Goal: Task Accomplishment & Management: Manage account settings

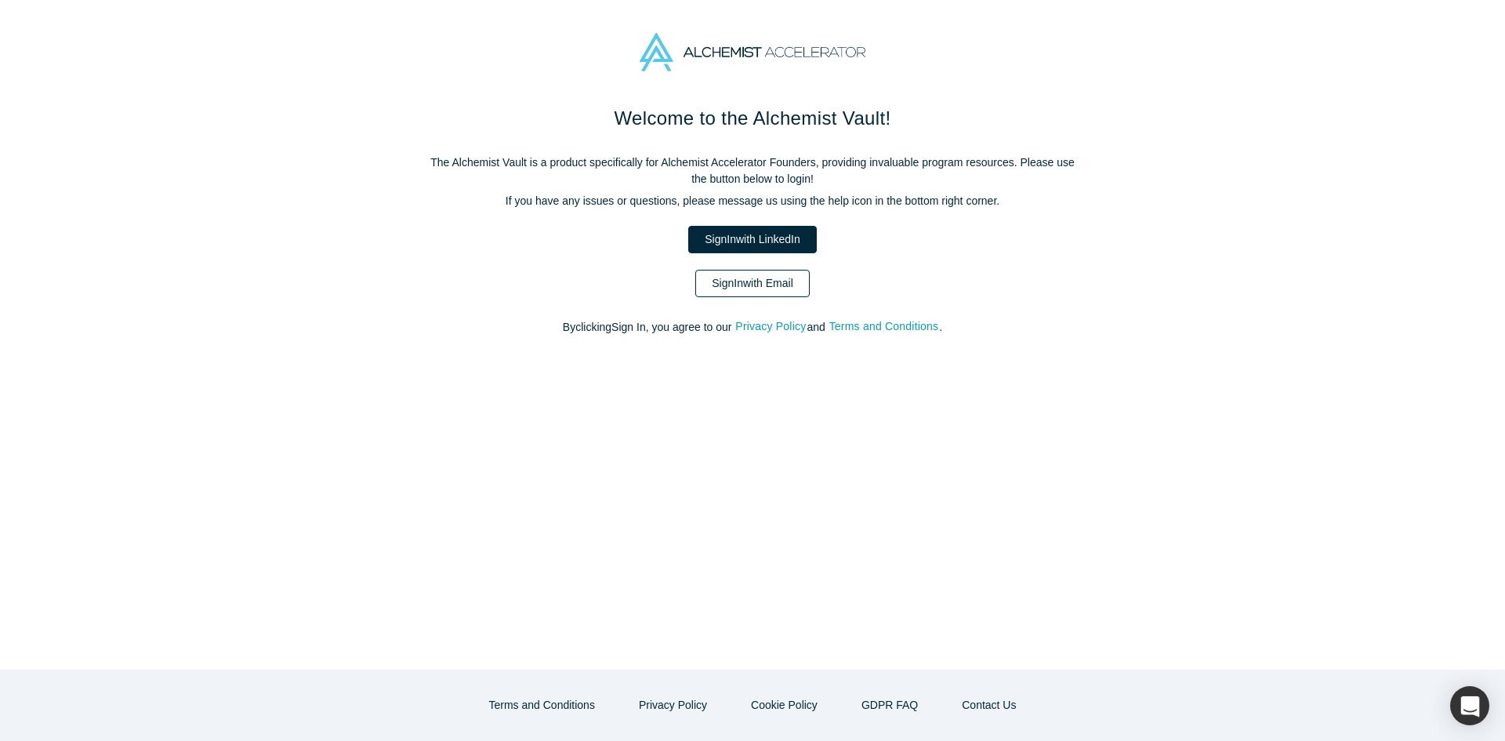
click at [775, 281] on link "Sign In with Email" at bounding box center [752, 283] width 114 height 27
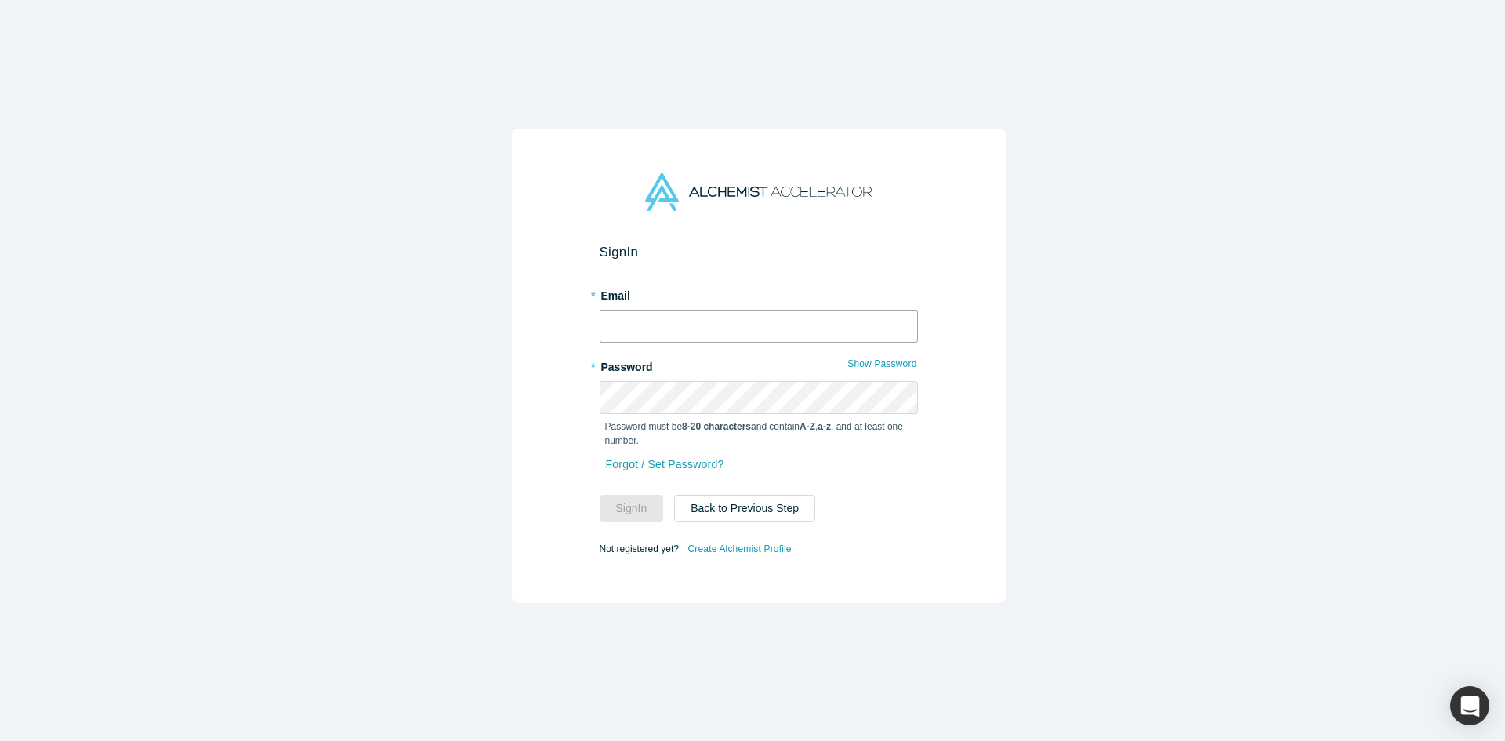
click at [782, 310] on input "text" at bounding box center [759, 326] width 318 height 33
click at [730, 315] on input "text" at bounding box center [759, 326] width 318 height 33
type input "[EMAIL_ADDRESS][DOMAIN_NAME]"
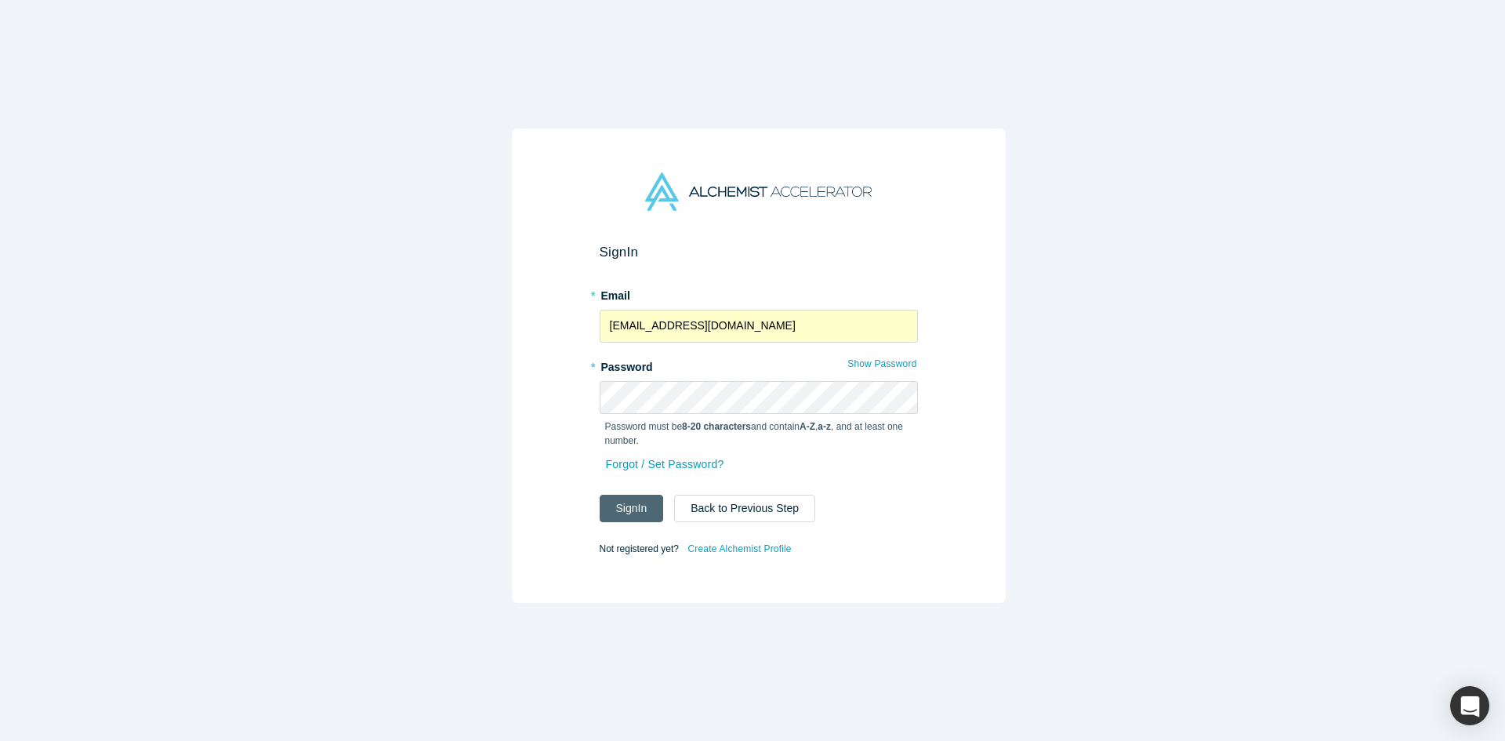
click at [633, 495] on button "Sign In" at bounding box center [632, 508] width 64 height 27
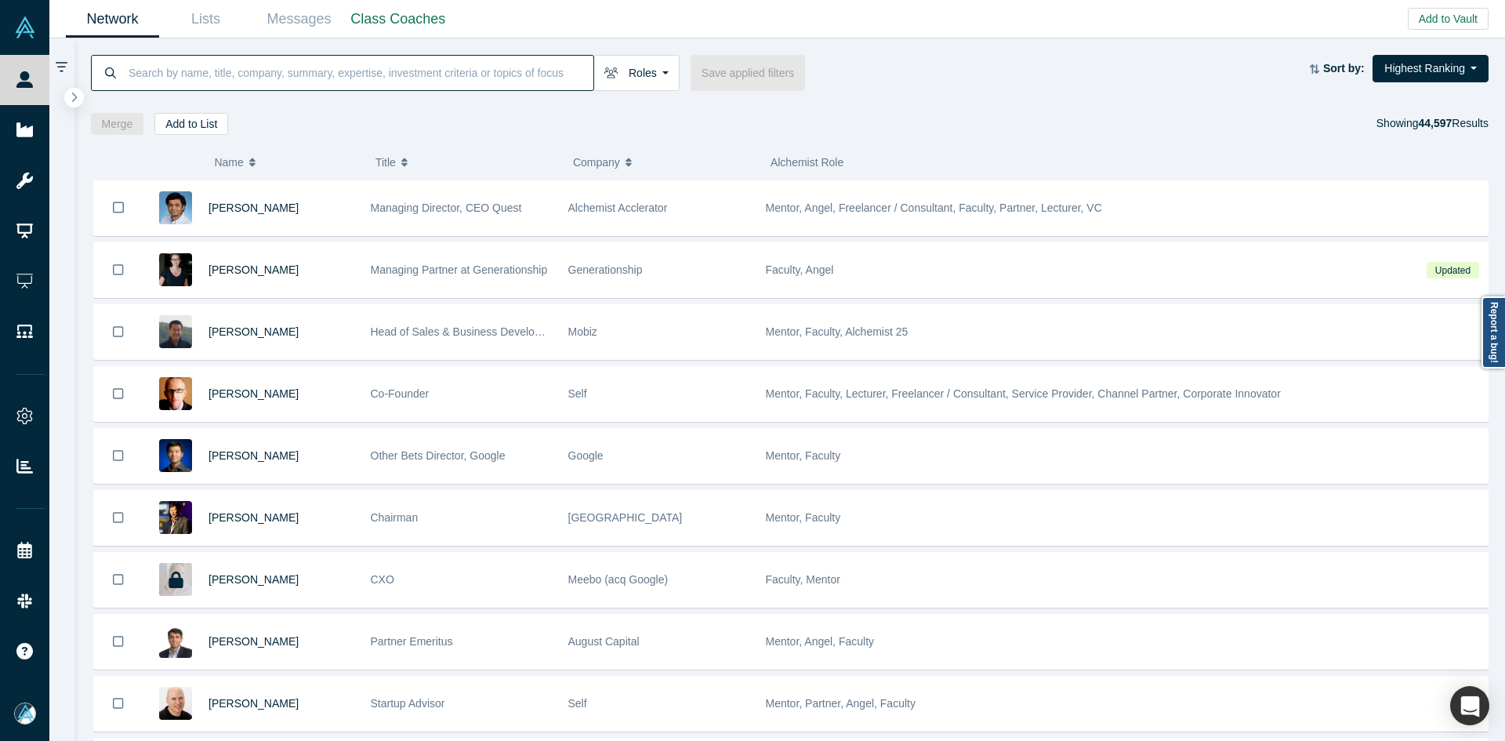
click at [361, 68] on input at bounding box center [360, 72] width 466 height 37
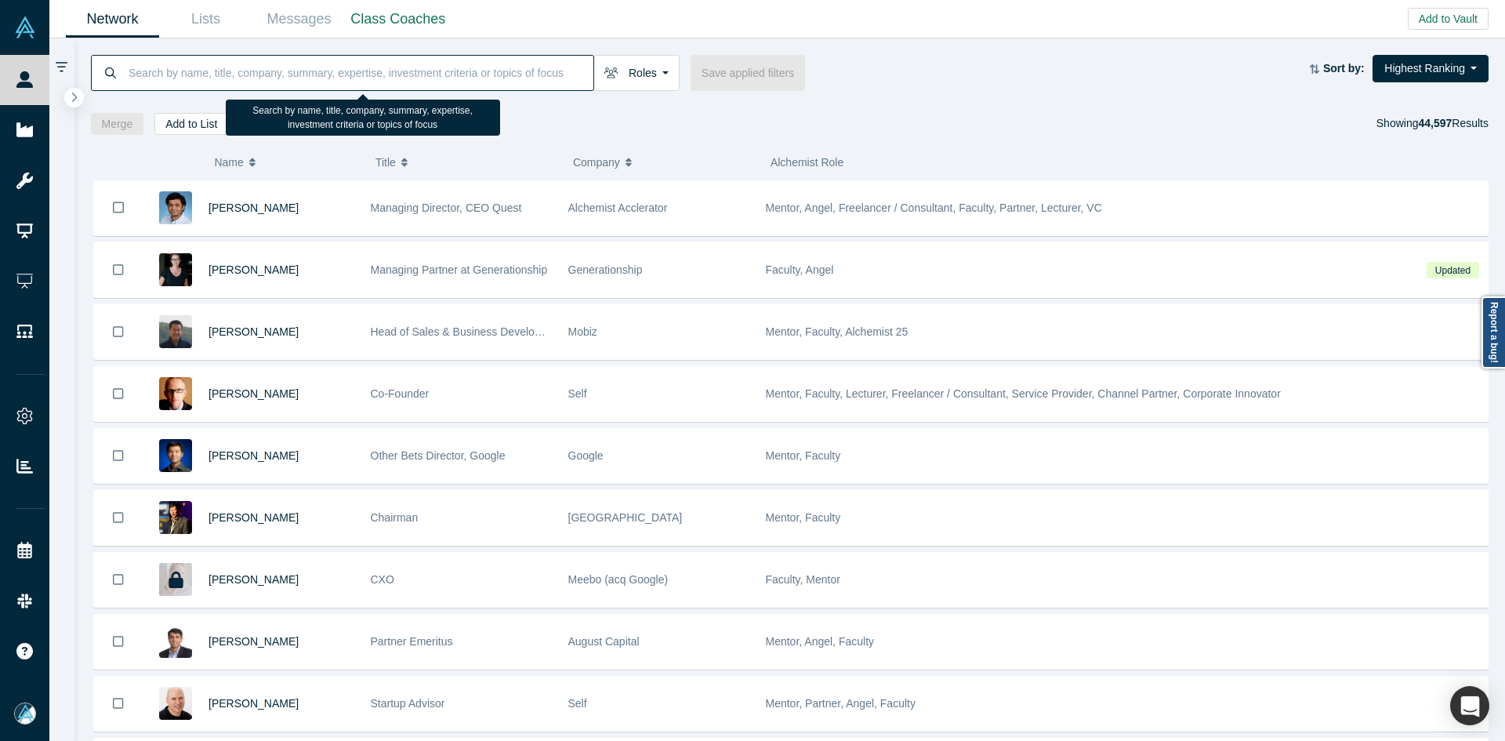
click at [293, 77] on input at bounding box center [360, 72] width 466 height 37
paste input "[PERSON_NAME]"
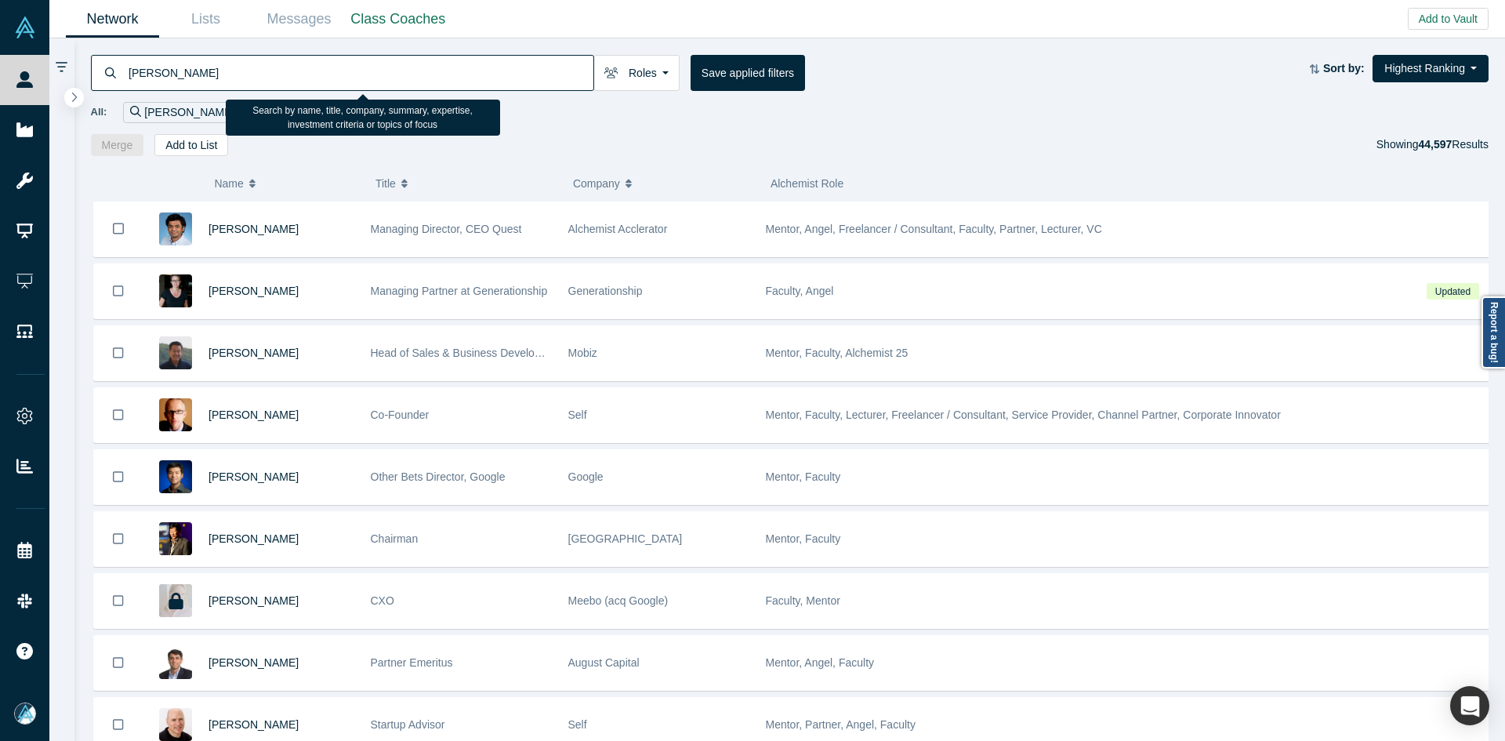
type input "[PERSON_NAME]"
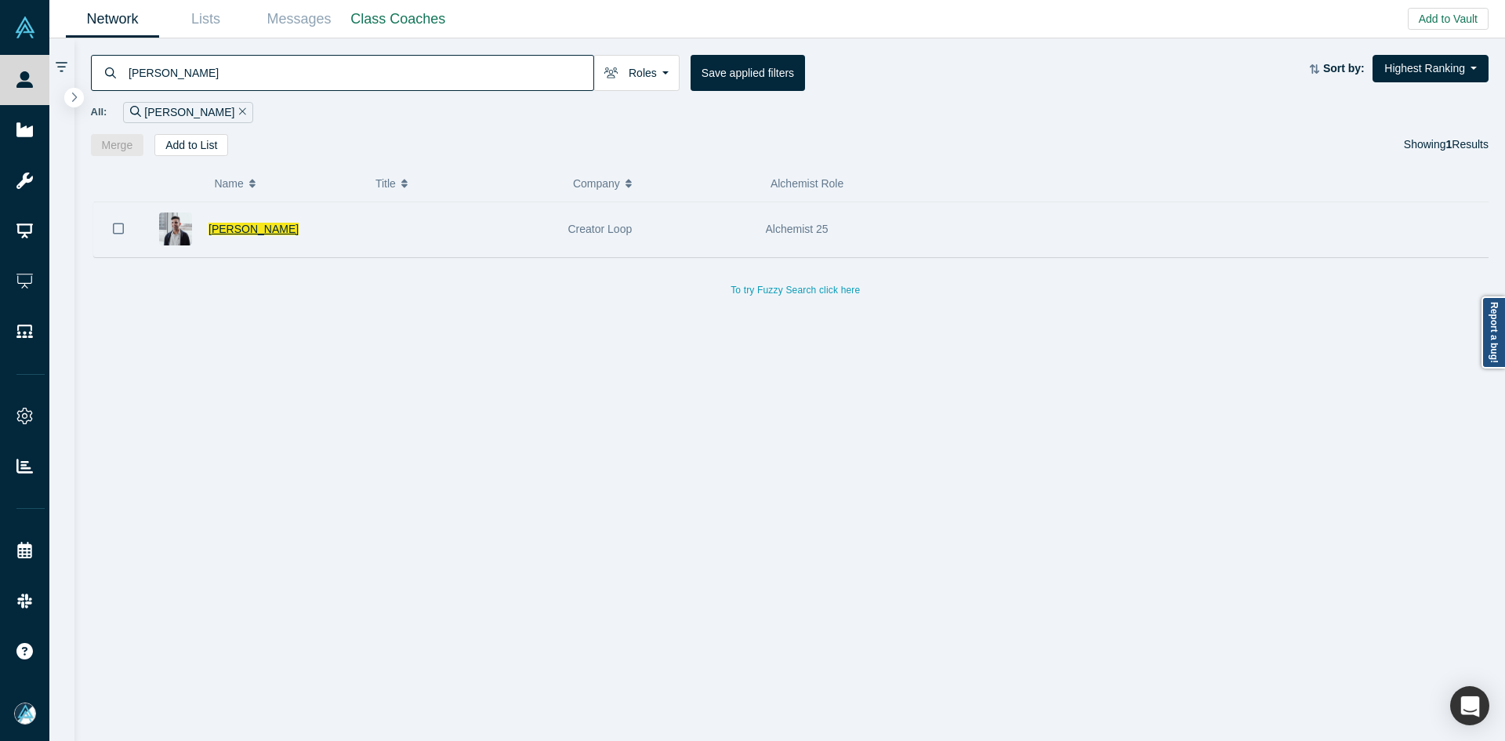
click at [240, 225] on span "[PERSON_NAME]" at bounding box center [254, 229] width 90 height 13
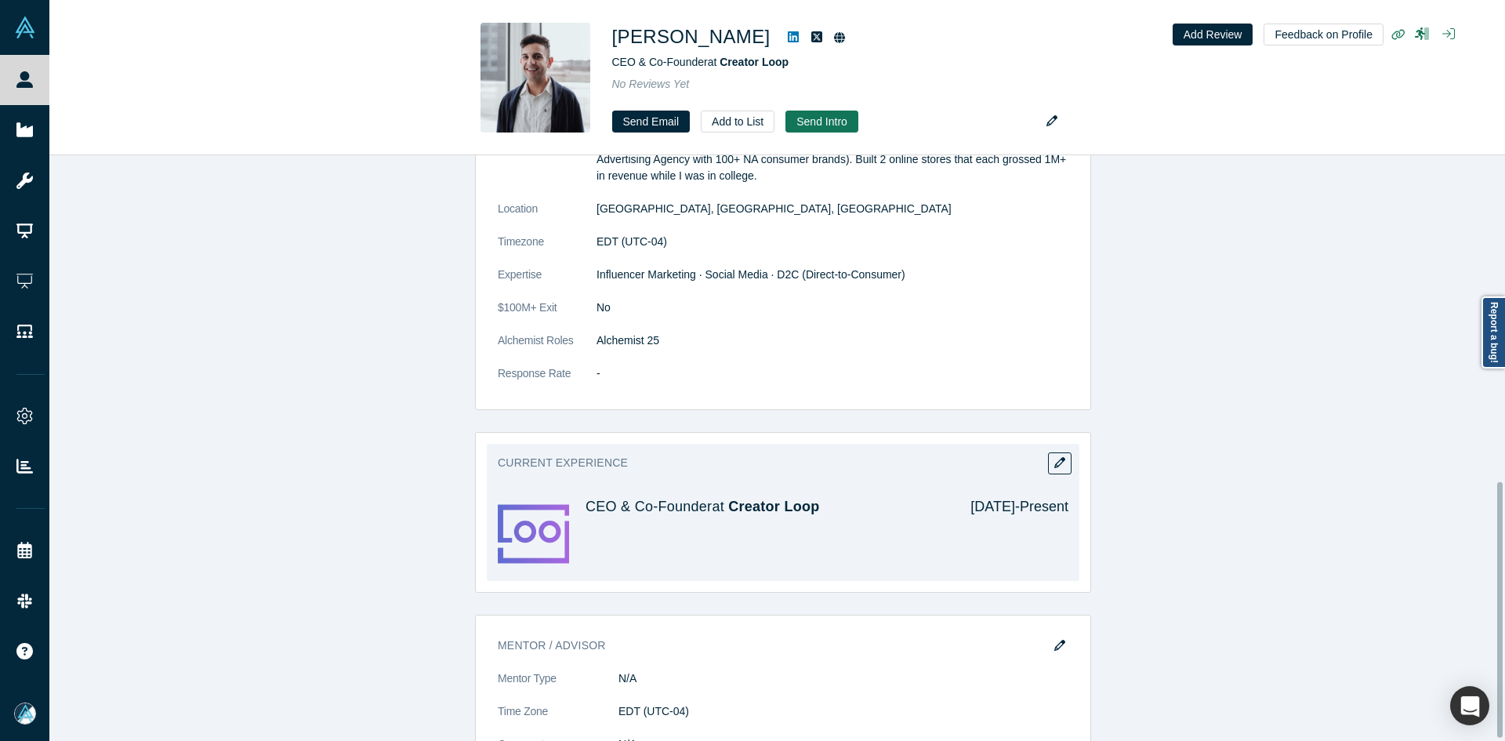
scroll to position [752, 0]
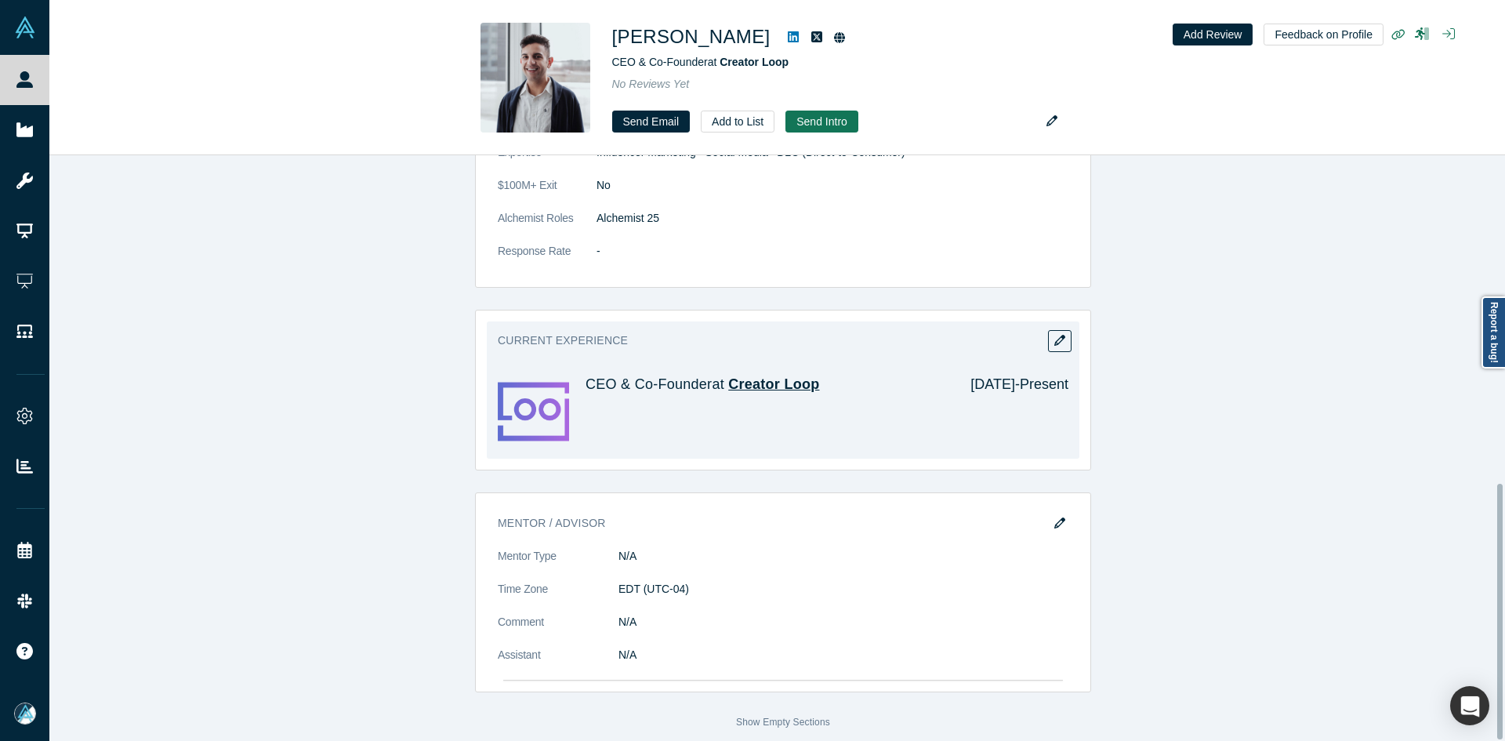
click at [753, 376] on span "Creator Loop" at bounding box center [773, 384] width 91 height 16
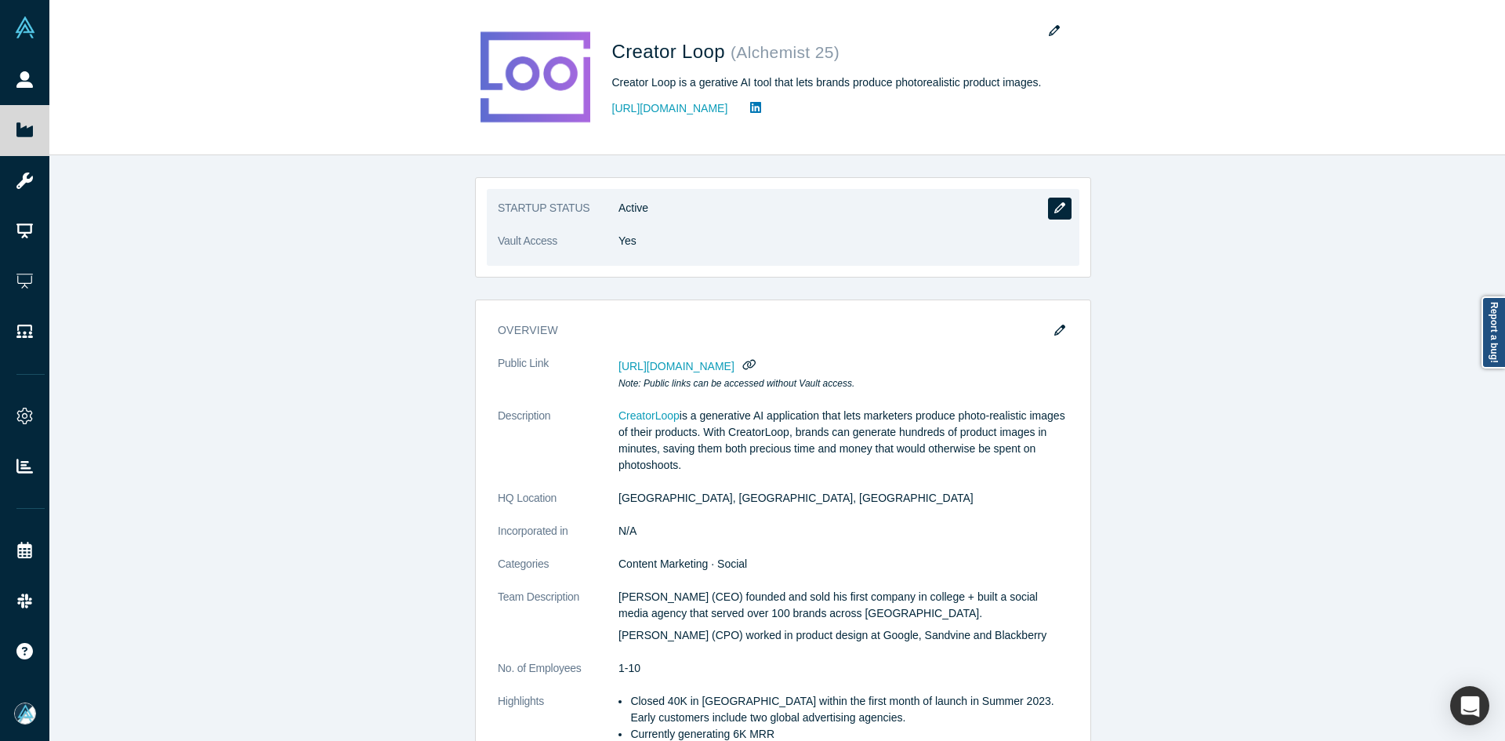
click at [1058, 200] on button "button" at bounding box center [1060, 209] width 24 height 22
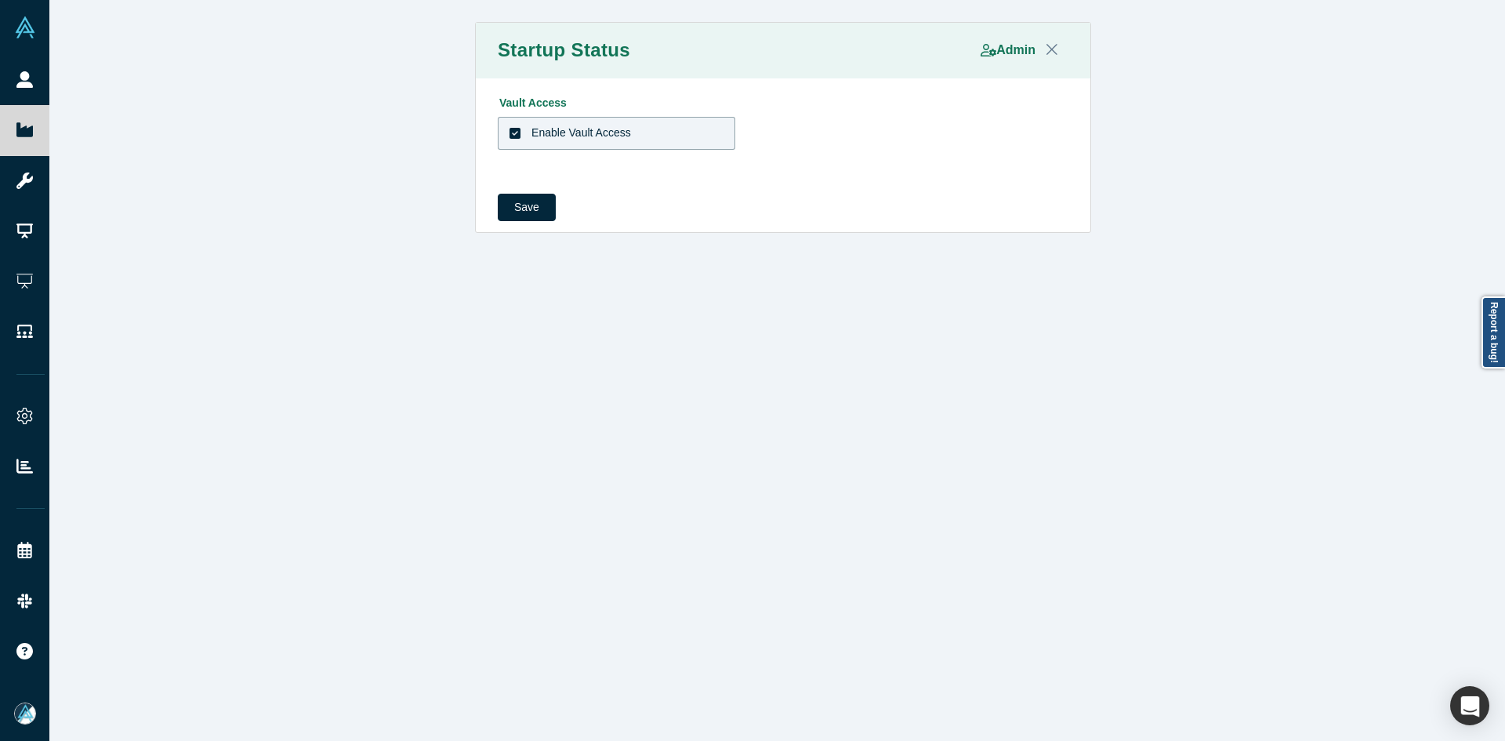
click at [552, 122] on label "Enable Vault Access" at bounding box center [617, 133] width 238 height 33
click at [0, 0] on input "Enable Vault Access" at bounding box center [0, 0] width 0 height 0
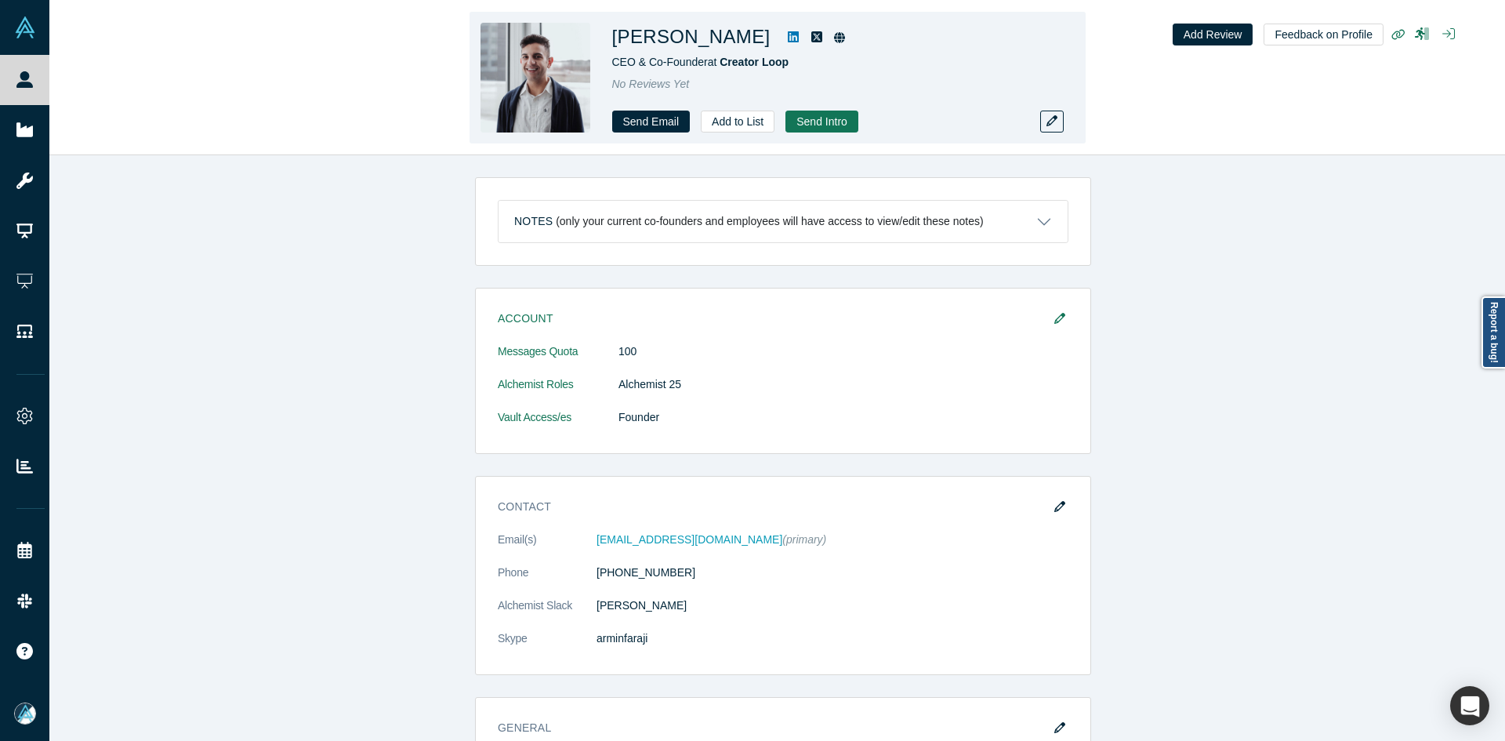
click at [788, 34] on icon at bounding box center [793, 36] width 11 height 11
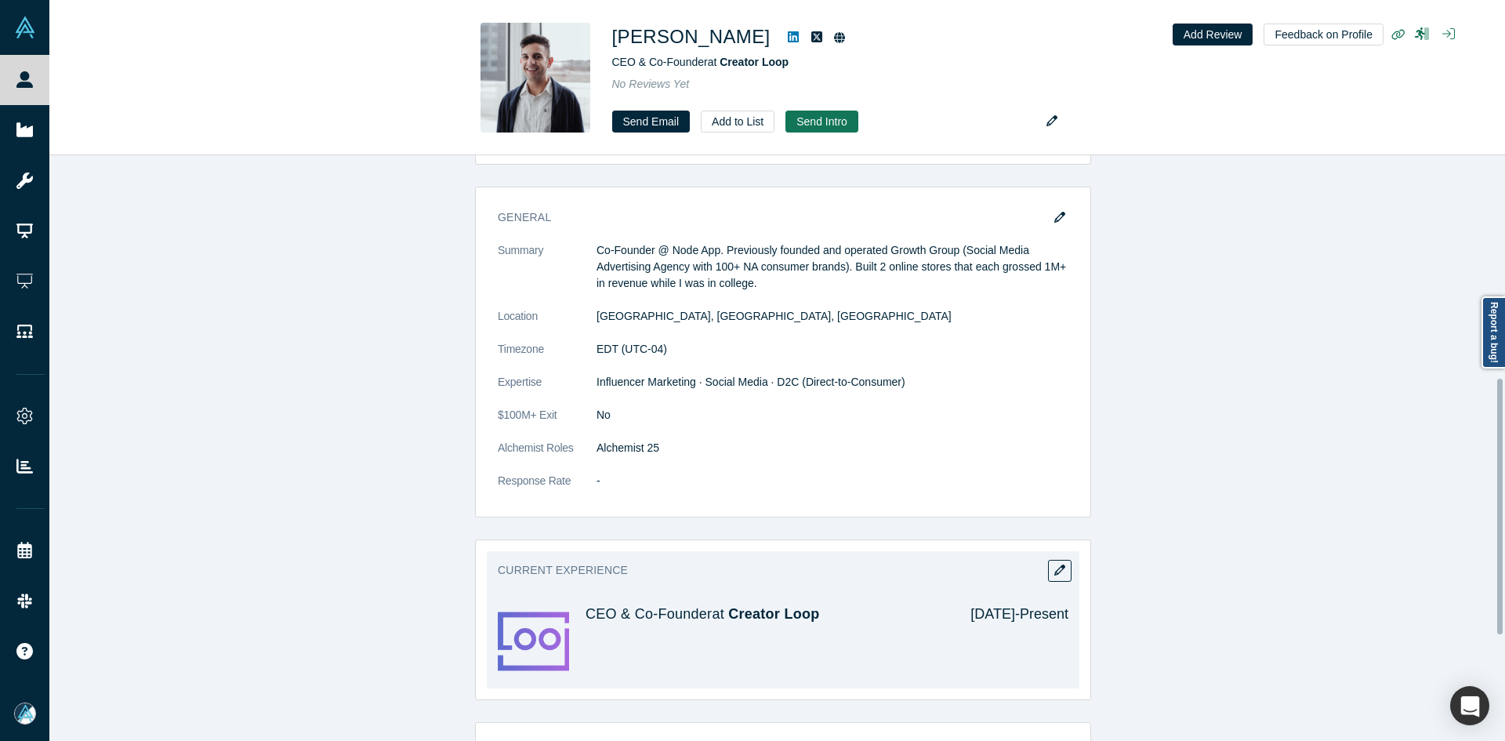
scroll to position [706, 0]
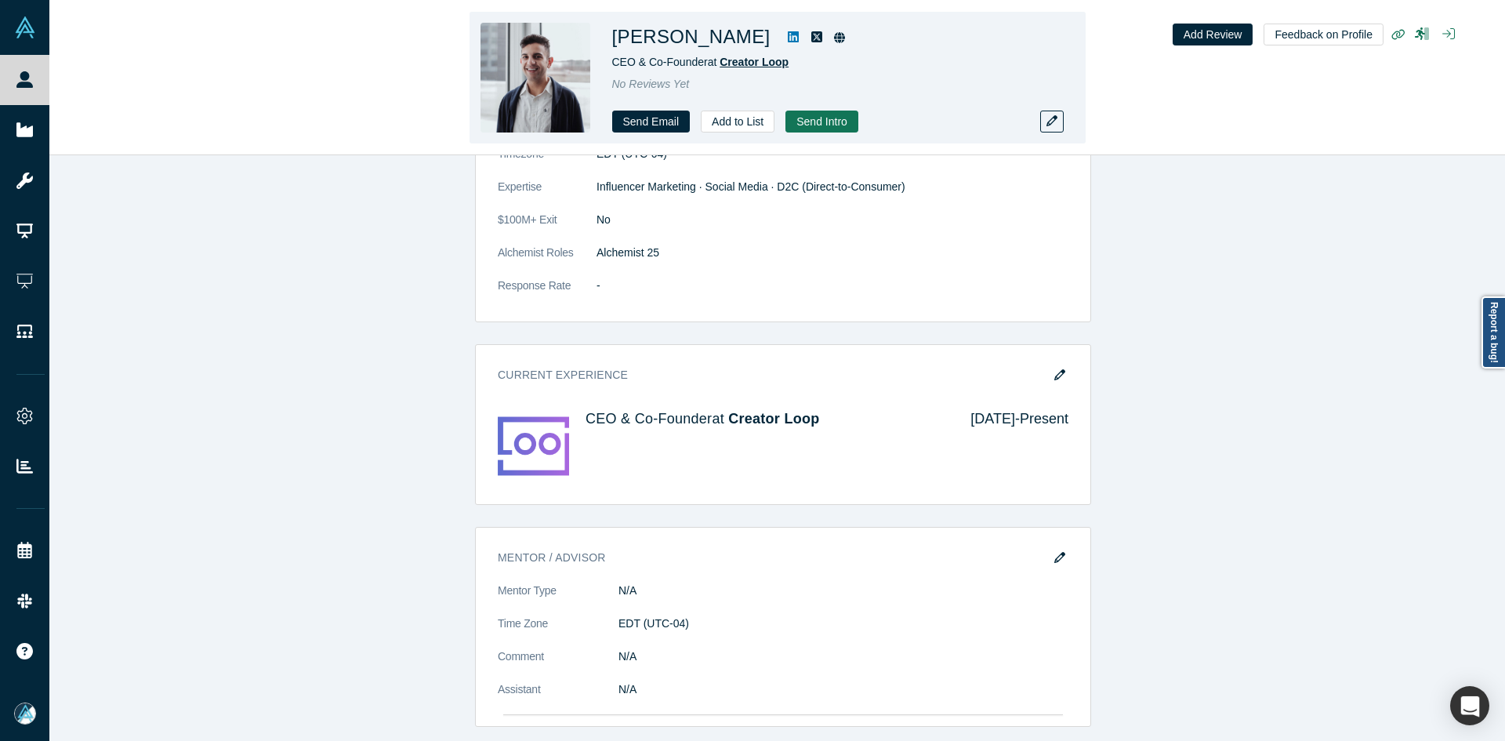
click at [759, 61] on span "Creator Loop" at bounding box center [754, 62] width 69 height 13
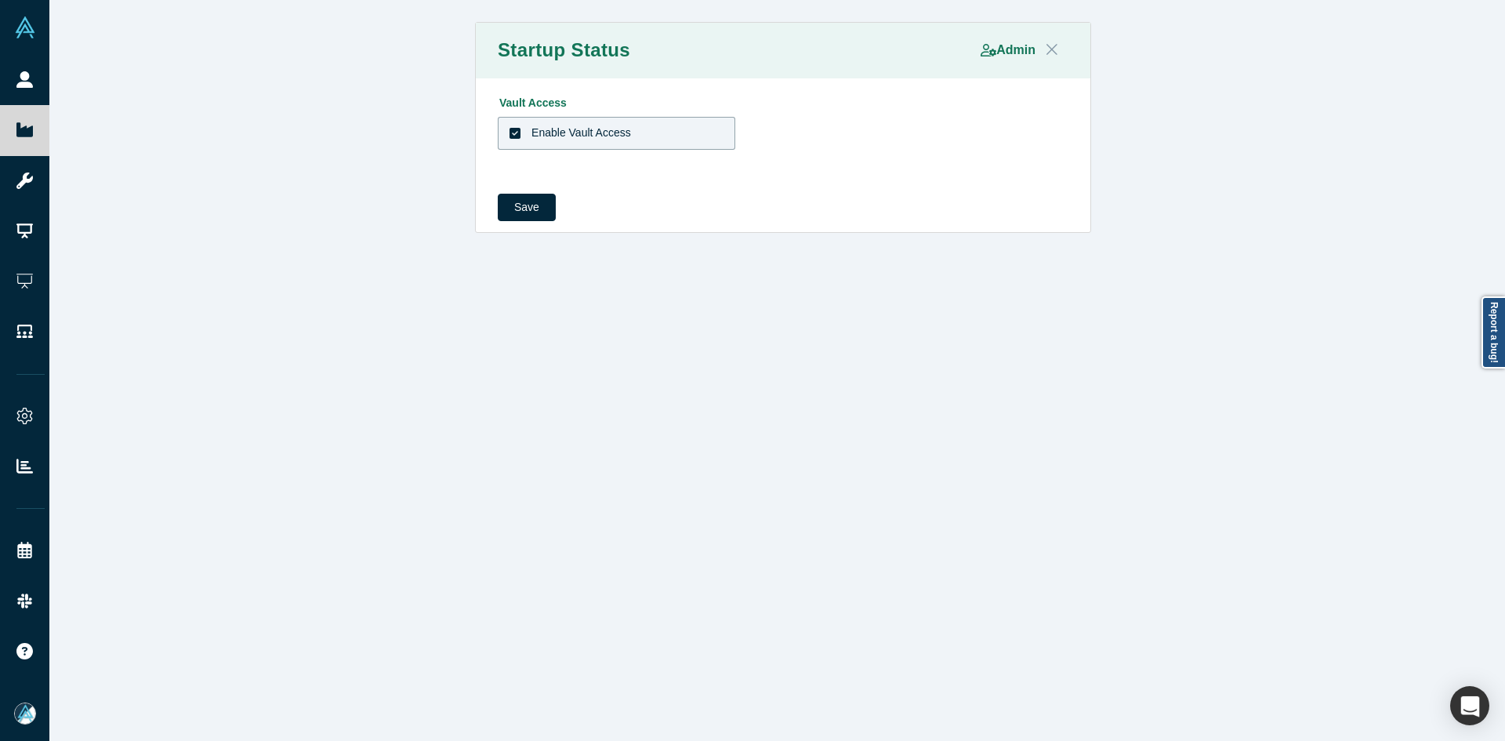
click at [1047, 51] on icon "Close" at bounding box center [1052, 49] width 11 height 11
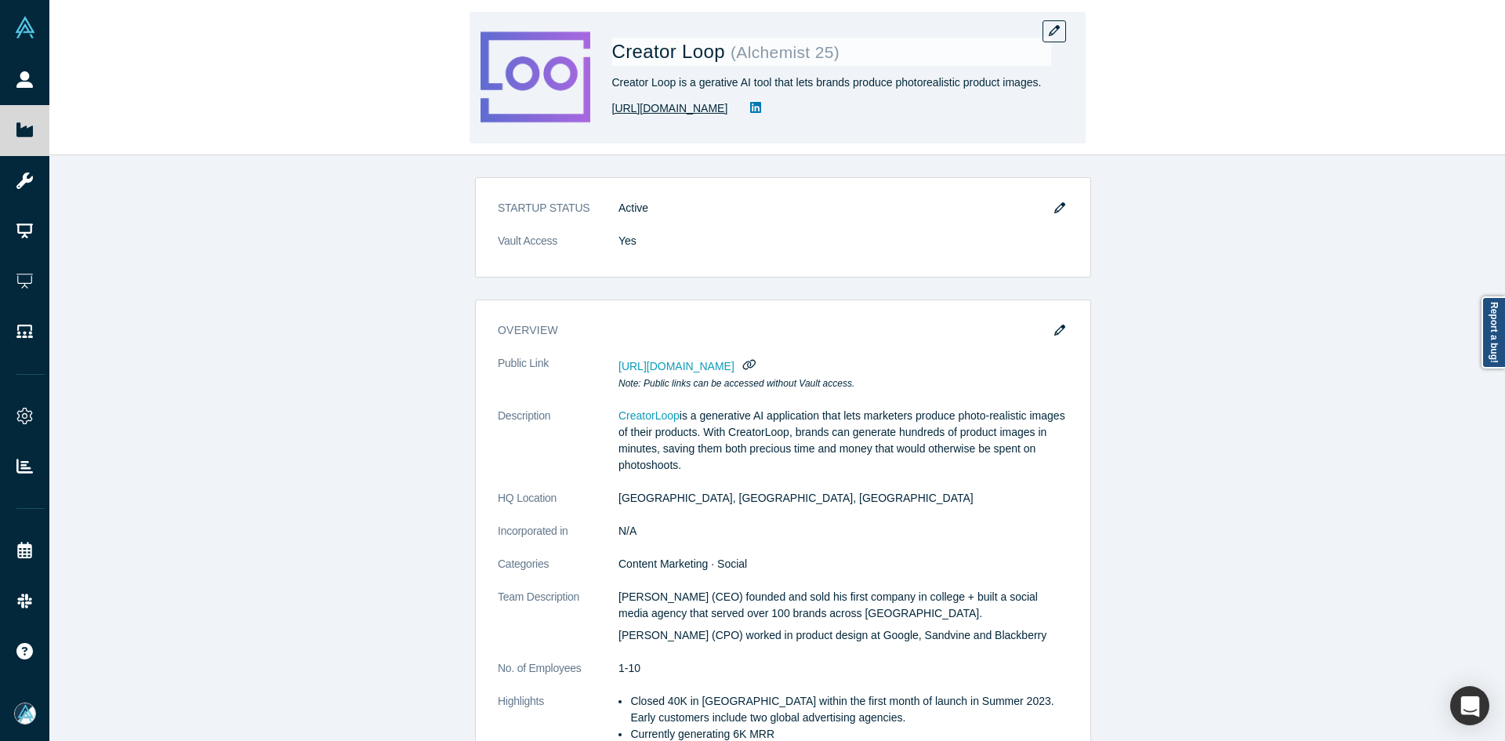
click at [631, 106] on link "[URL][DOMAIN_NAME]" at bounding box center [670, 108] width 116 height 16
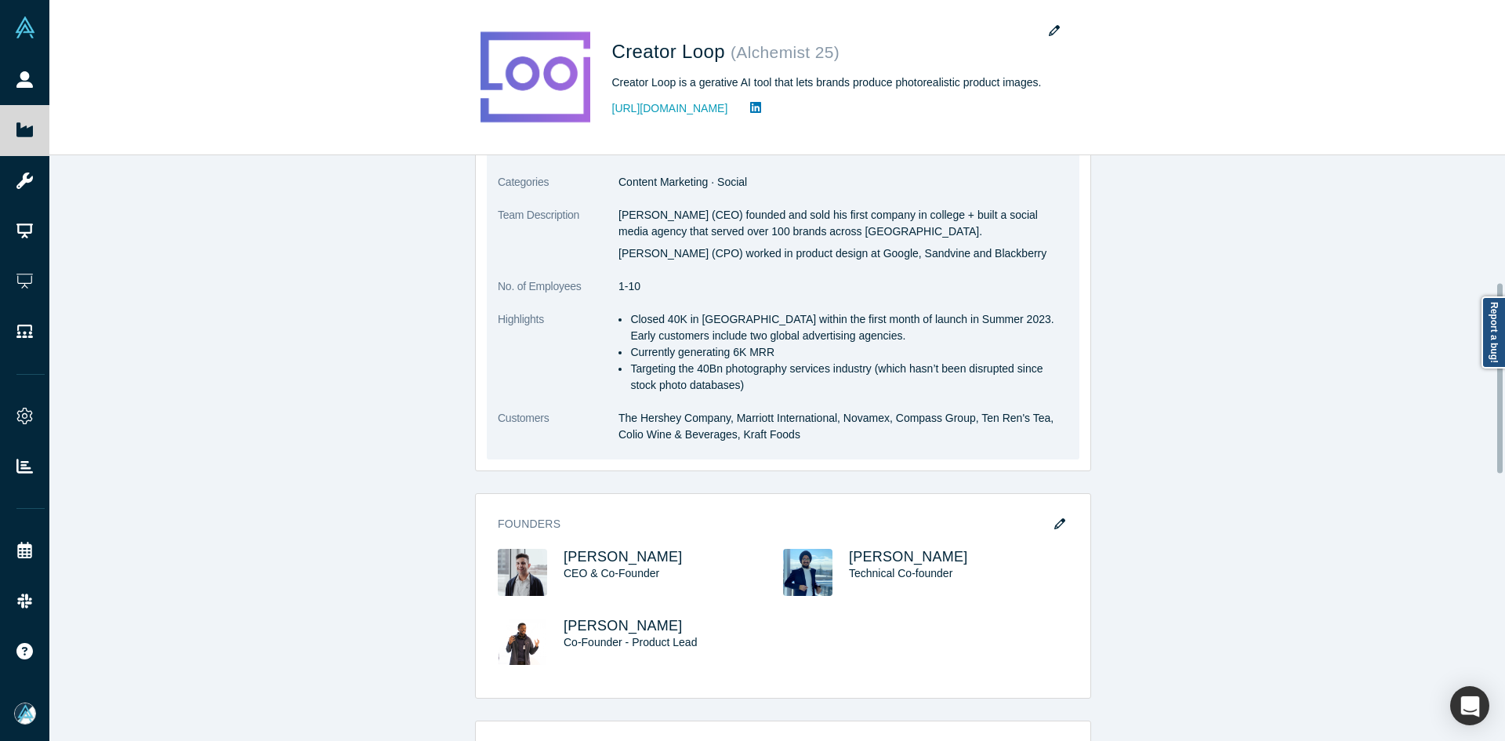
scroll to position [392, 0]
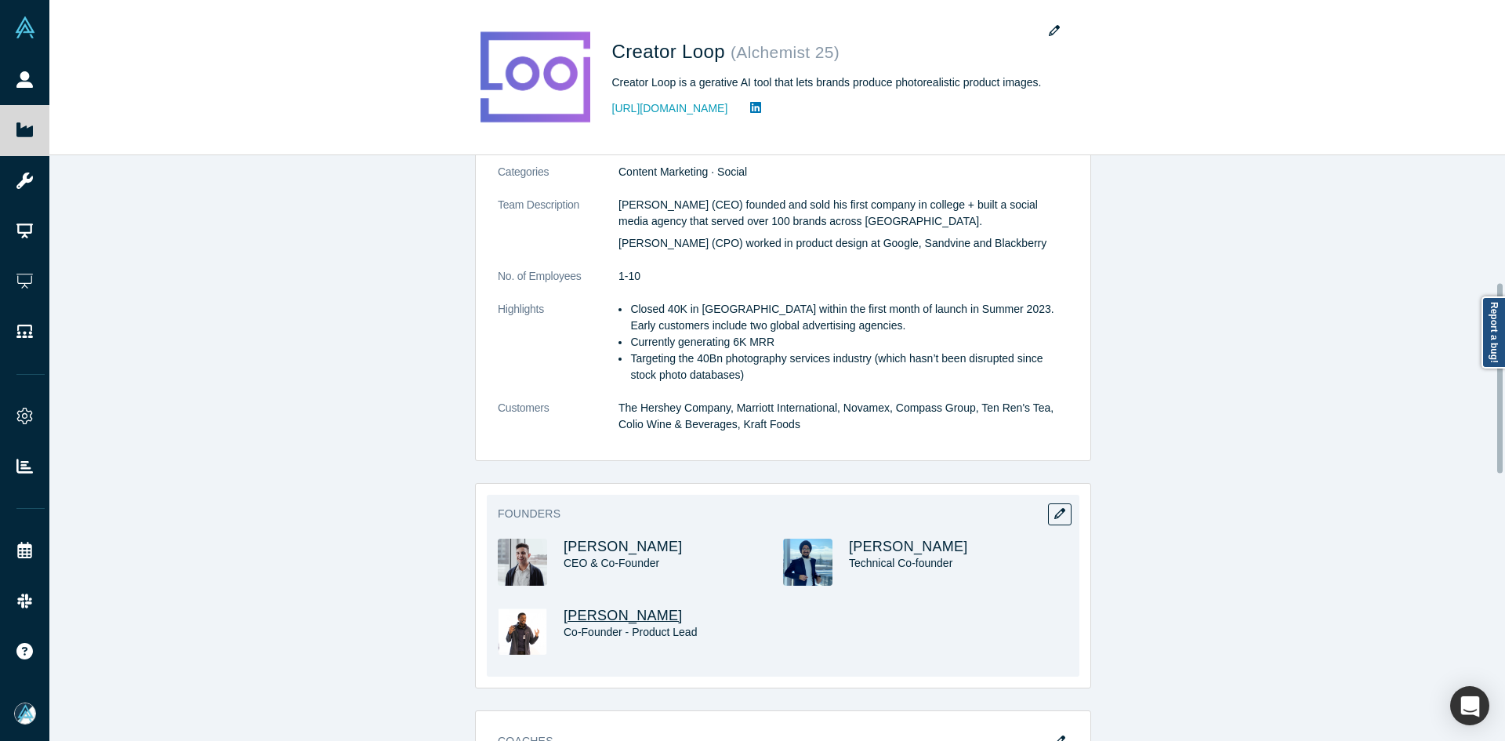
click at [617, 613] on span "[PERSON_NAME]" at bounding box center [623, 616] width 119 height 16
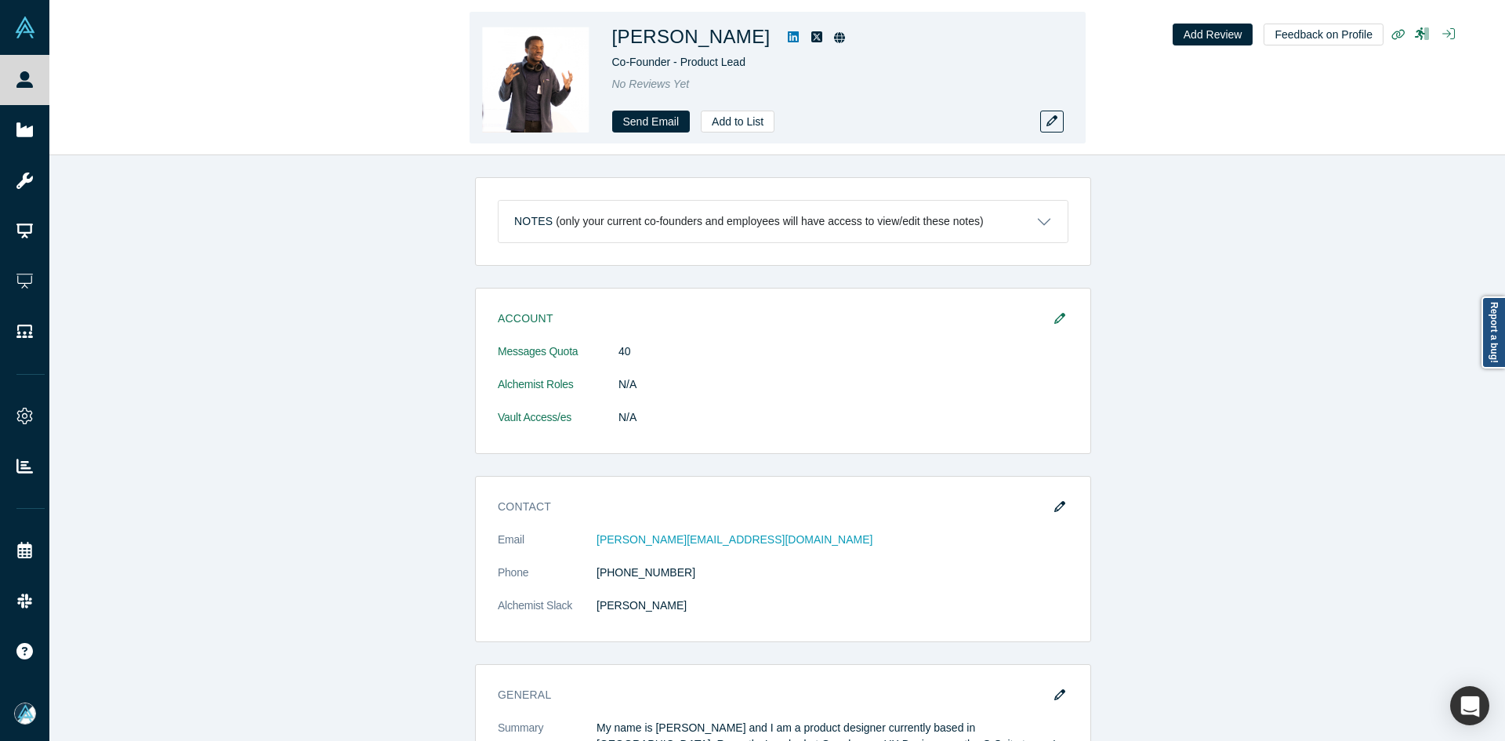
click at [786, 29] on link at bounding box center [794, 36] width 24 height 19
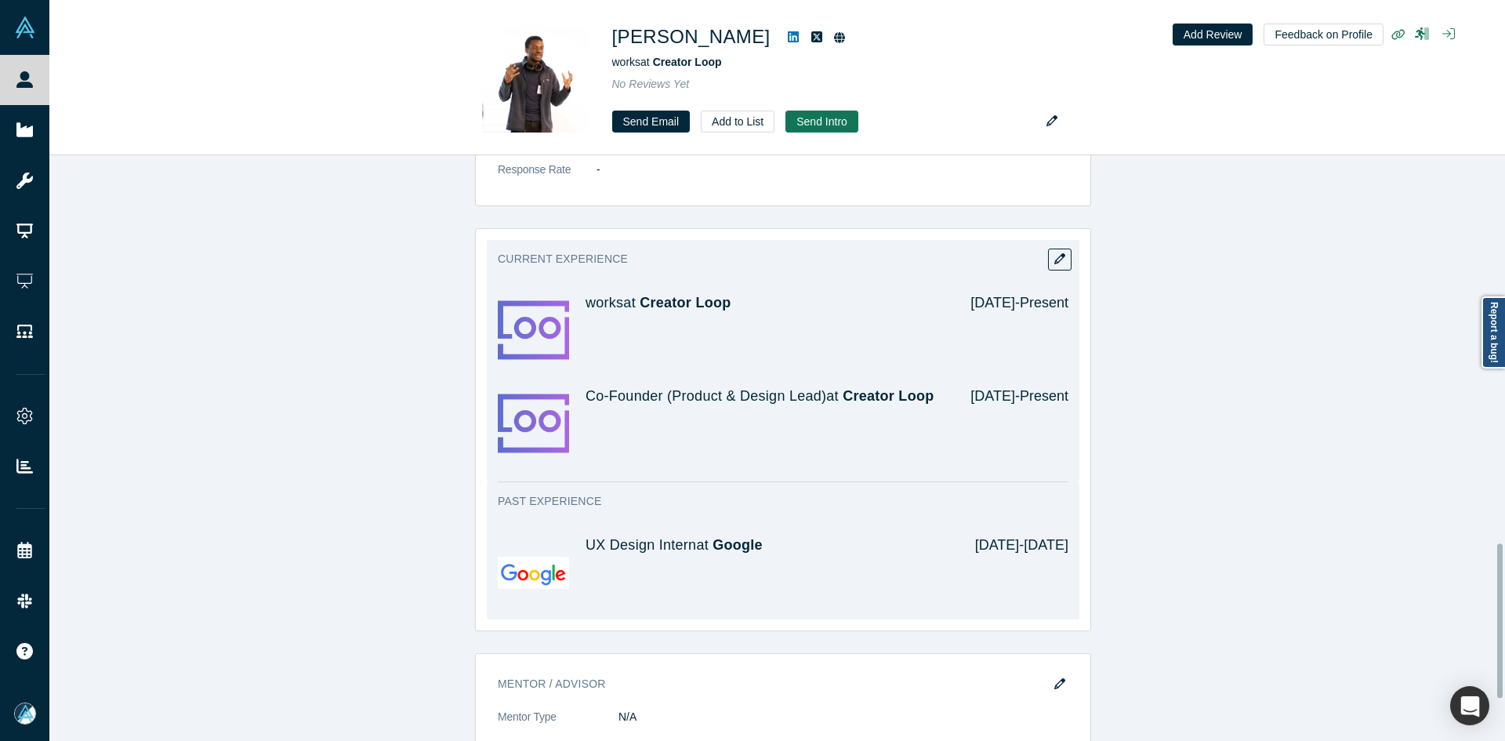
scroll to position [1468, 0]
click at [869, 389] on span "Creator Loop" at bounding box center [888, 397] width 91 height 16
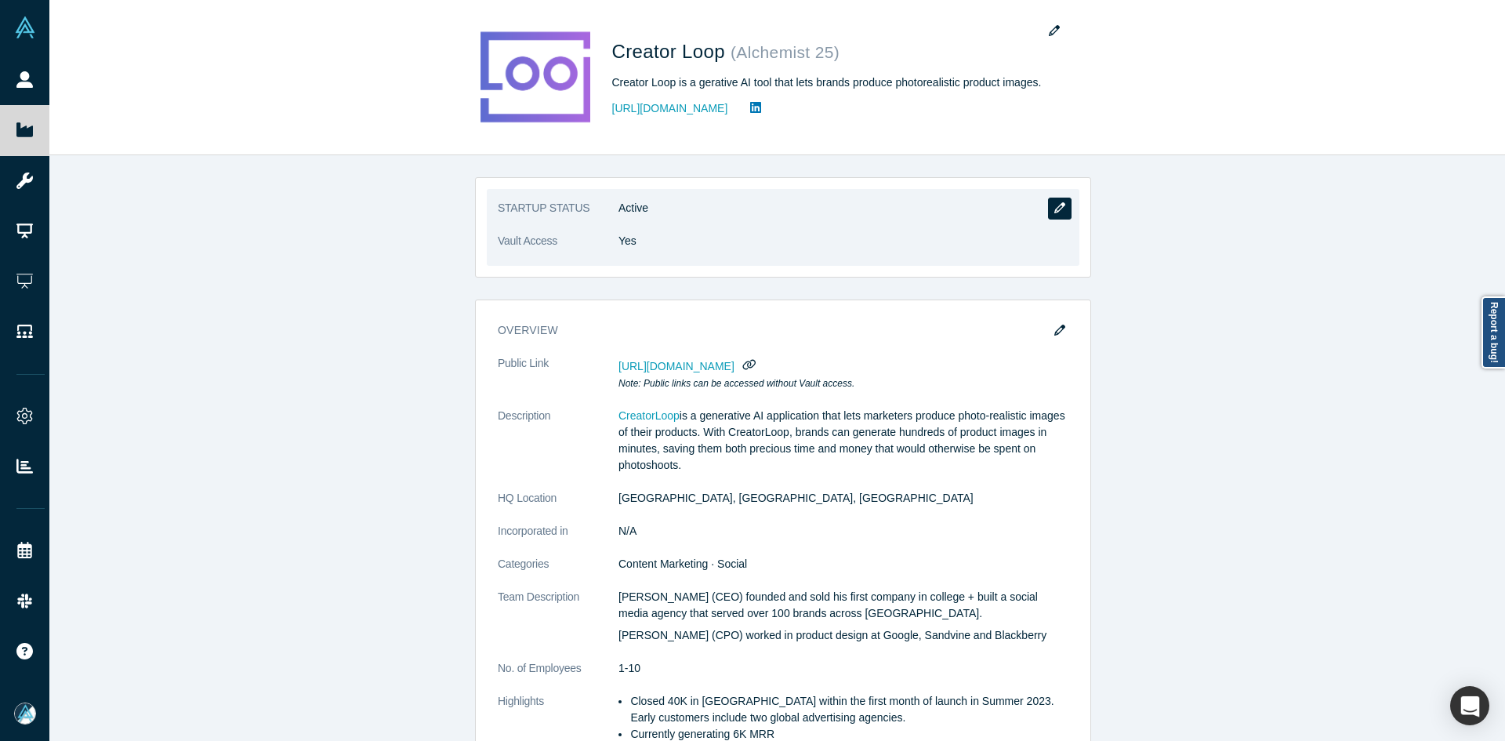
click at [1054, 212] on icon "button" at bounding box center [1059, 207] width 11 height 11
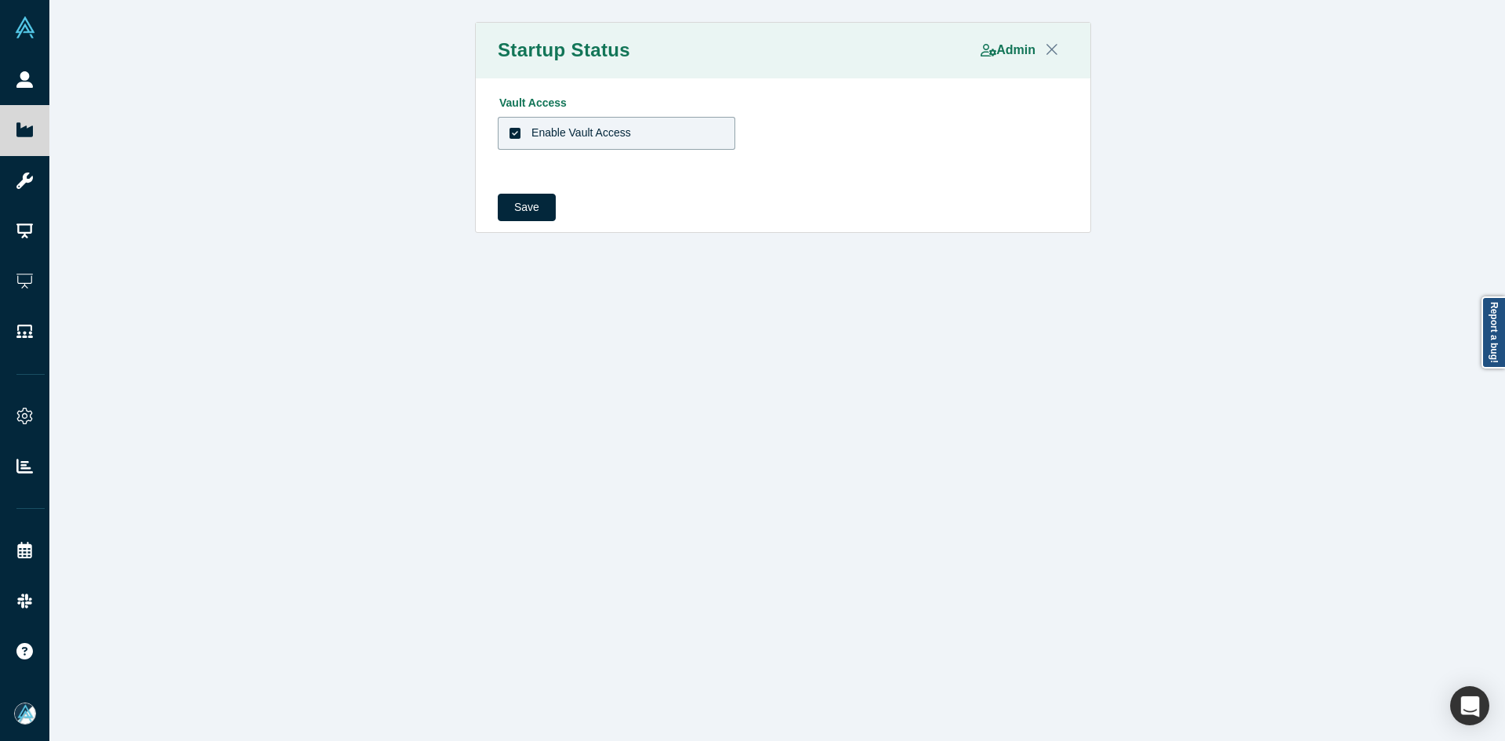
click at [604, 131] on div "Enable Vault Access" at bounding box center [582, 133] width 100 height 16
click at [0, 0] on input "Enable Vault Access" at bounding box center [0, 0] width 0 height 0
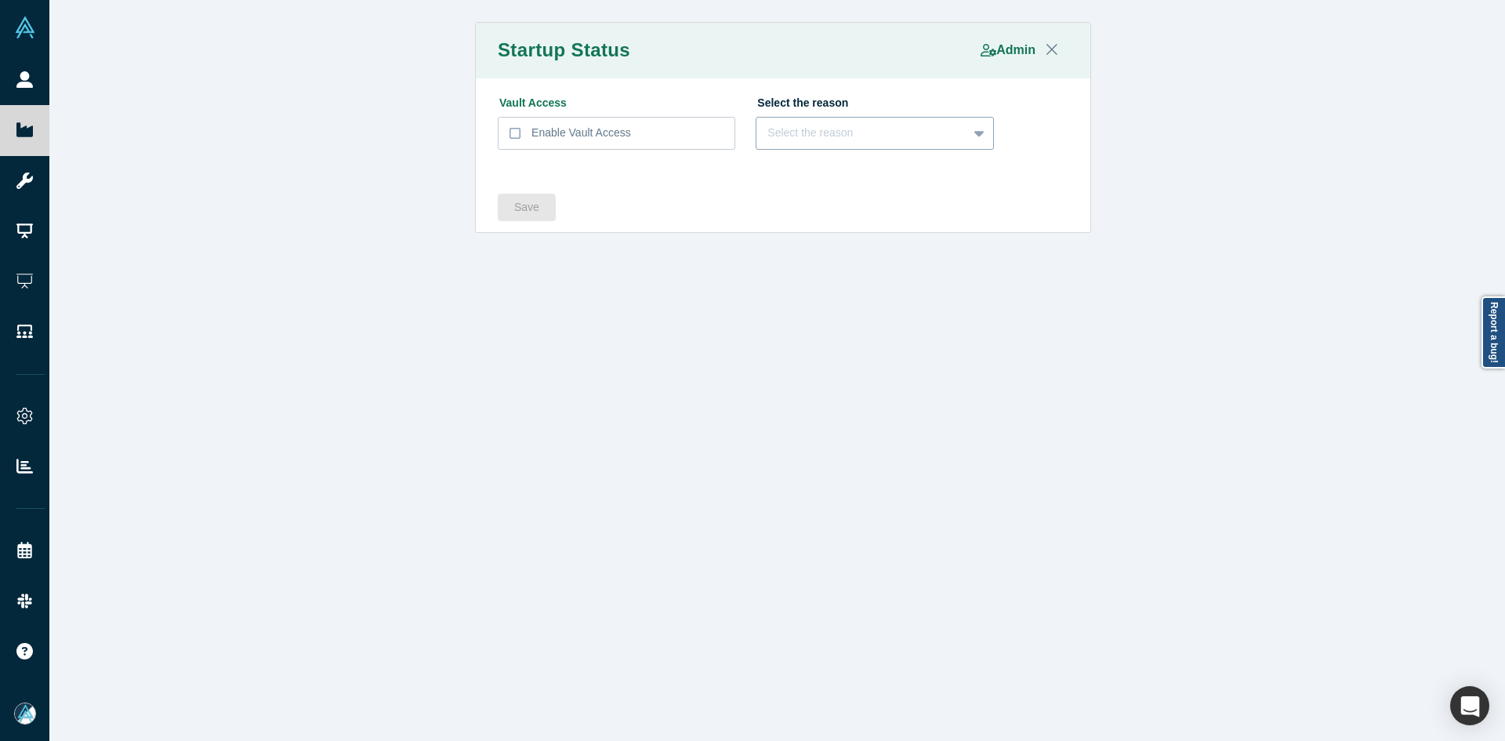
click at [800, 132] on div "Select the reason" at bounding box center [862, 133] width 188 height 16
click at [829, 234] on div "Startup has been acquired" at bounding box center [875, 230] width 238 height 29
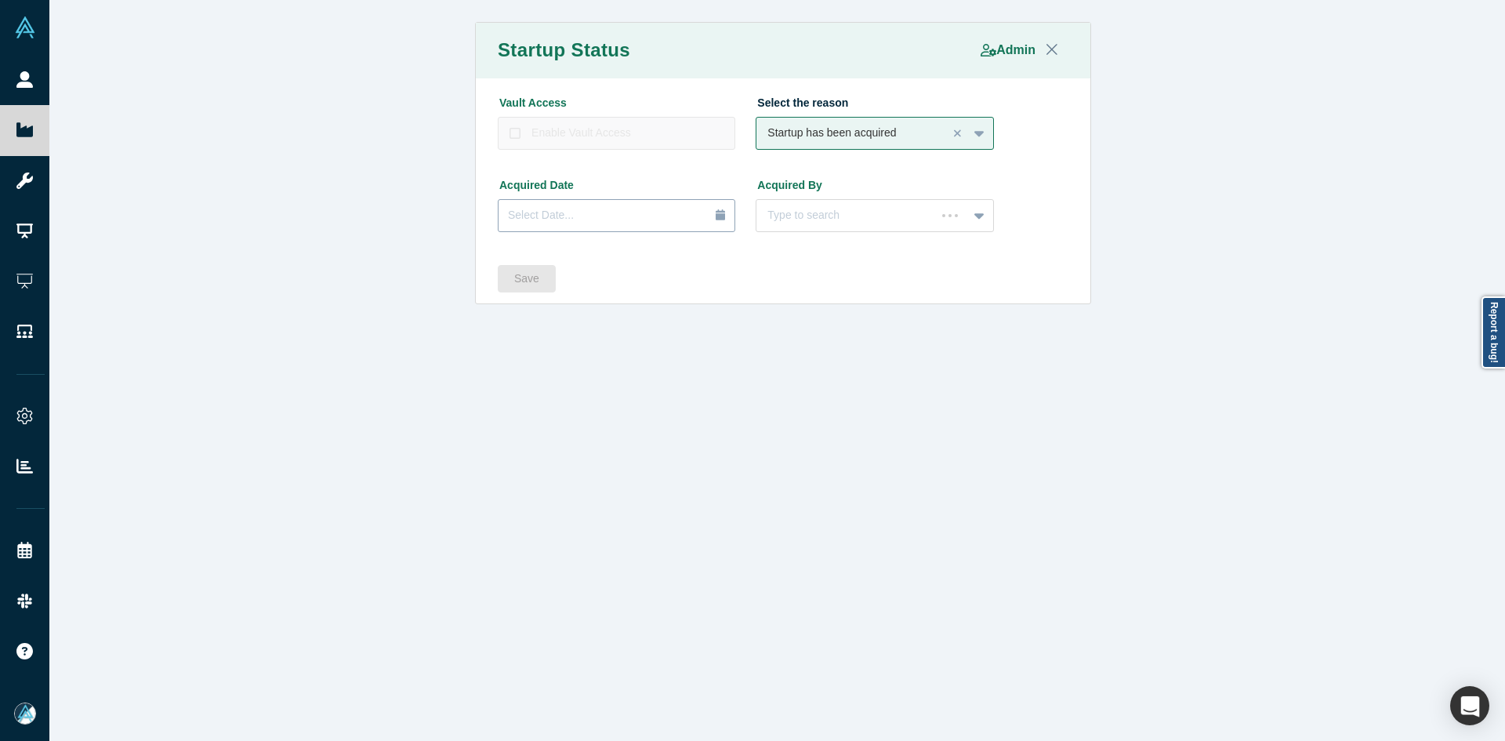
click at [574, 209] on div "Select Date..." at bounding box center [616, 215] width 217 height 17
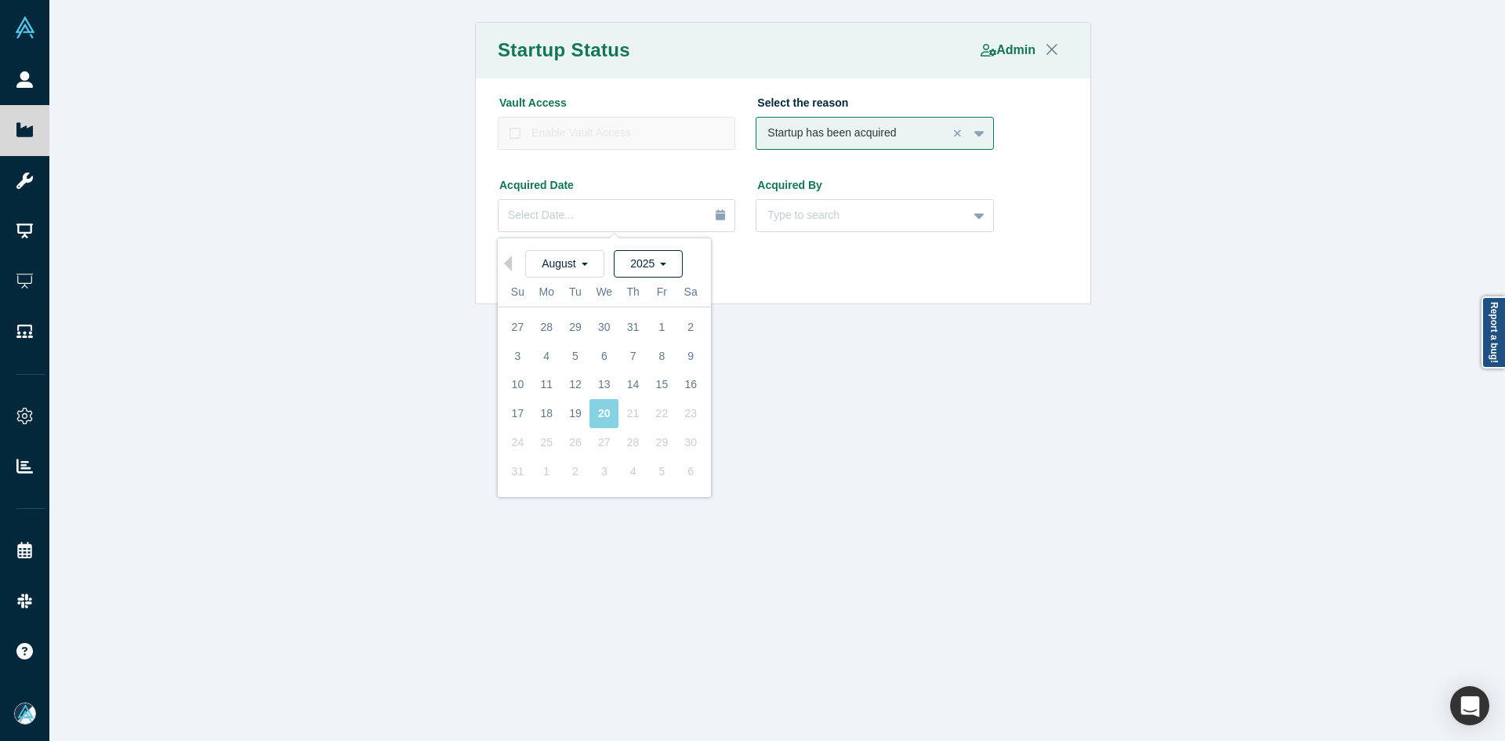
click at [647, 273] on div "2025" at bounding box center [648, 263] width 69 height 27
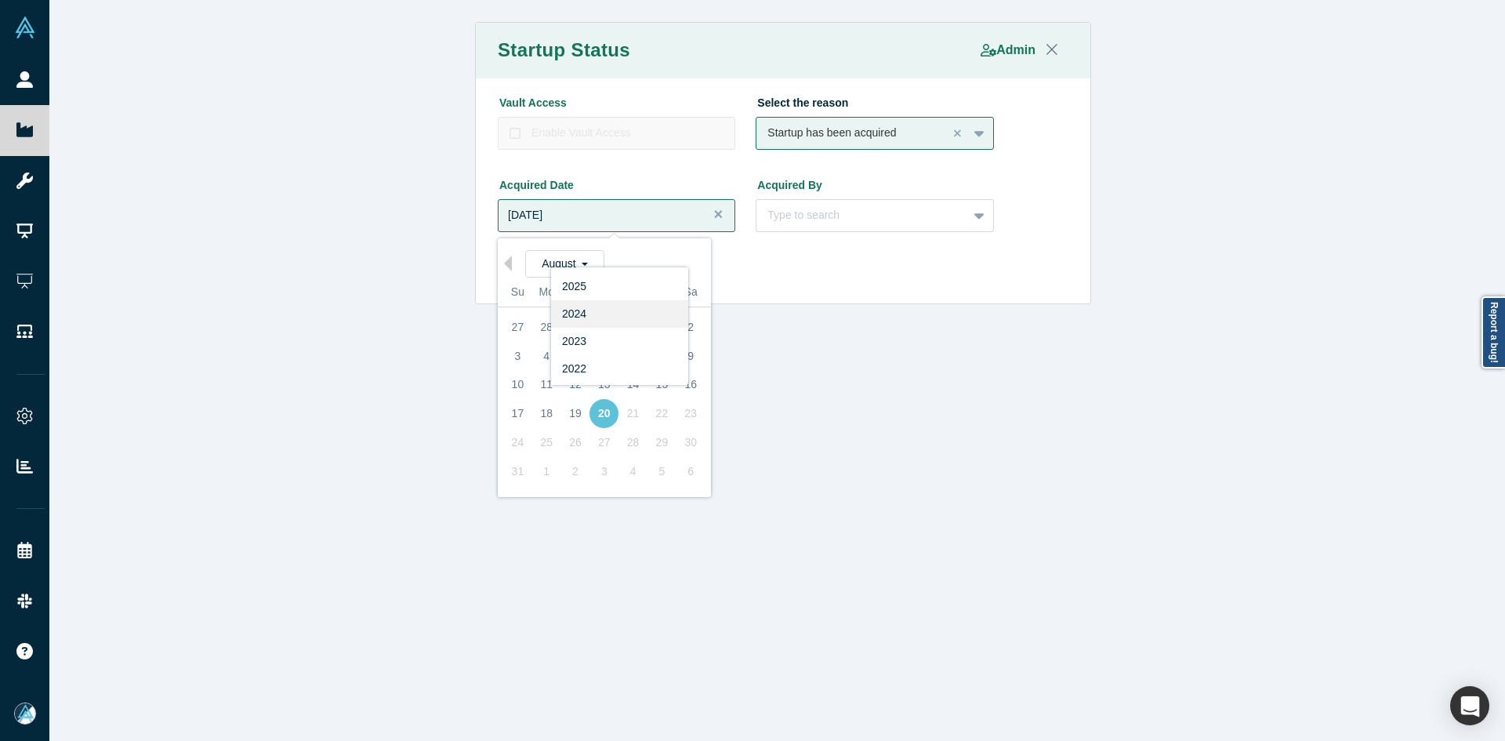
click at [605, 312] on div "2024" at bounding box center [619, 313] width 137 height 27
click at [561, 278] on div "Tu" at bounding box center [575, 292] width 29 height 29
click at [553, 263] on span "August" at bounding box center [565, 263] width 46 height 13
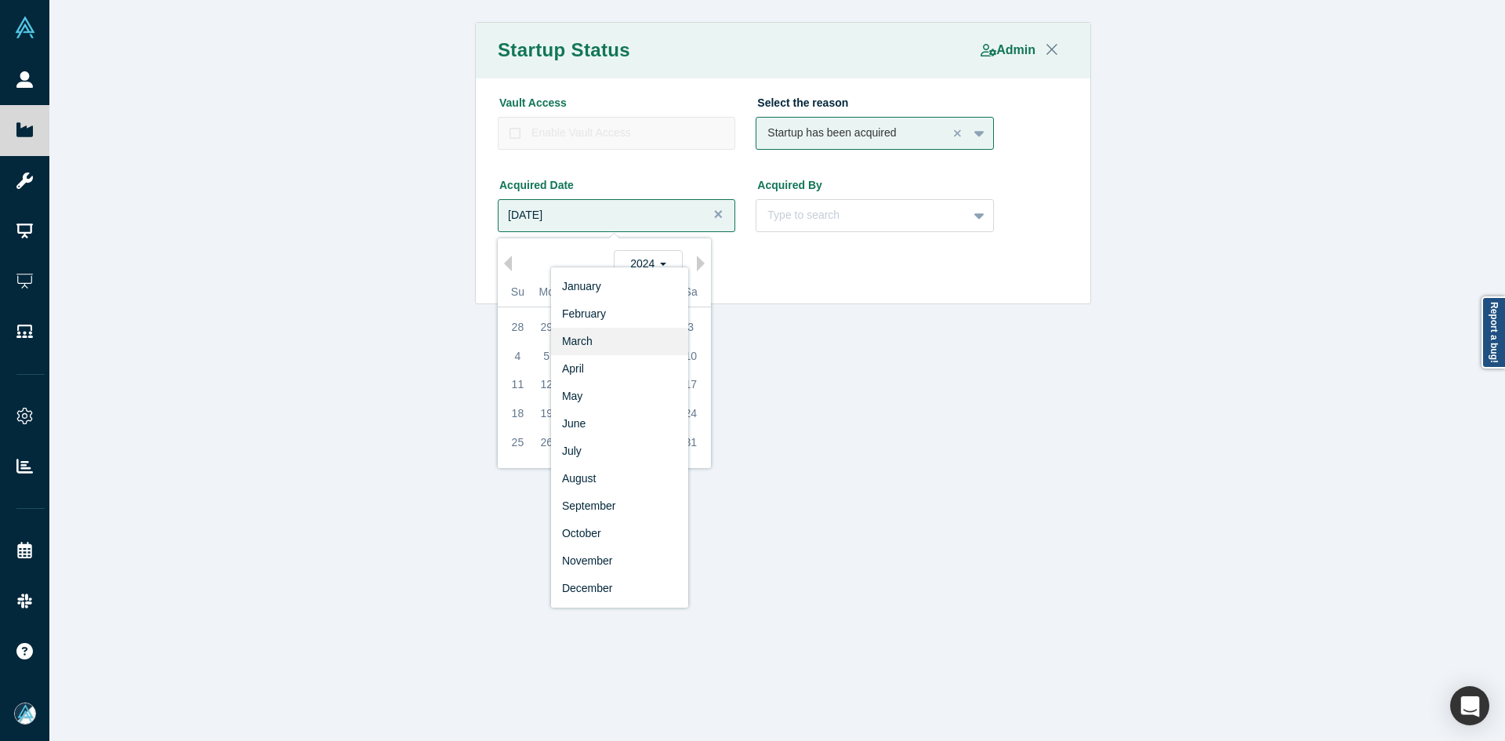
click at [586, 343] on div "March" at bounding box center [619, 341] width 137 height 27
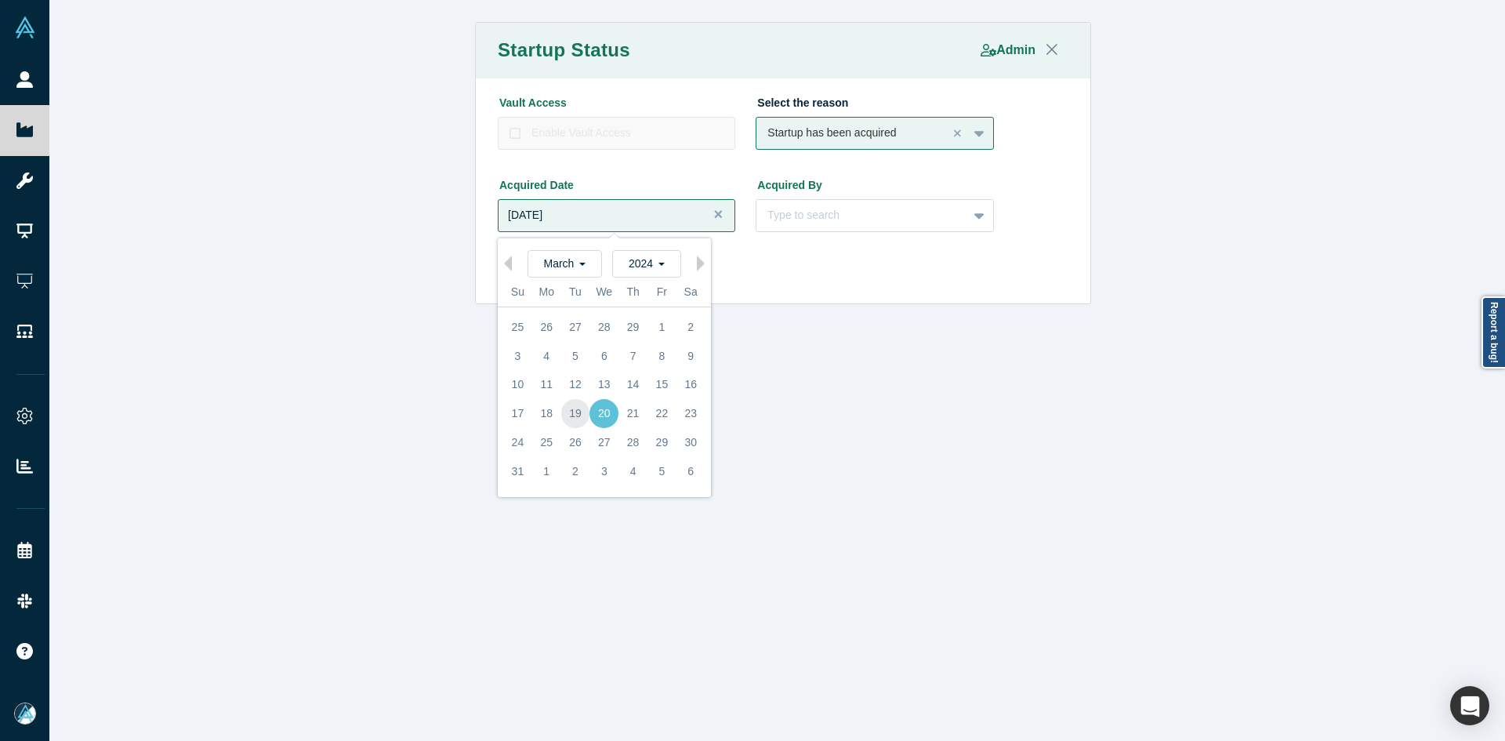
click at [579, 415] on div "19" at bounding box center [575, 413] width 29 height 29
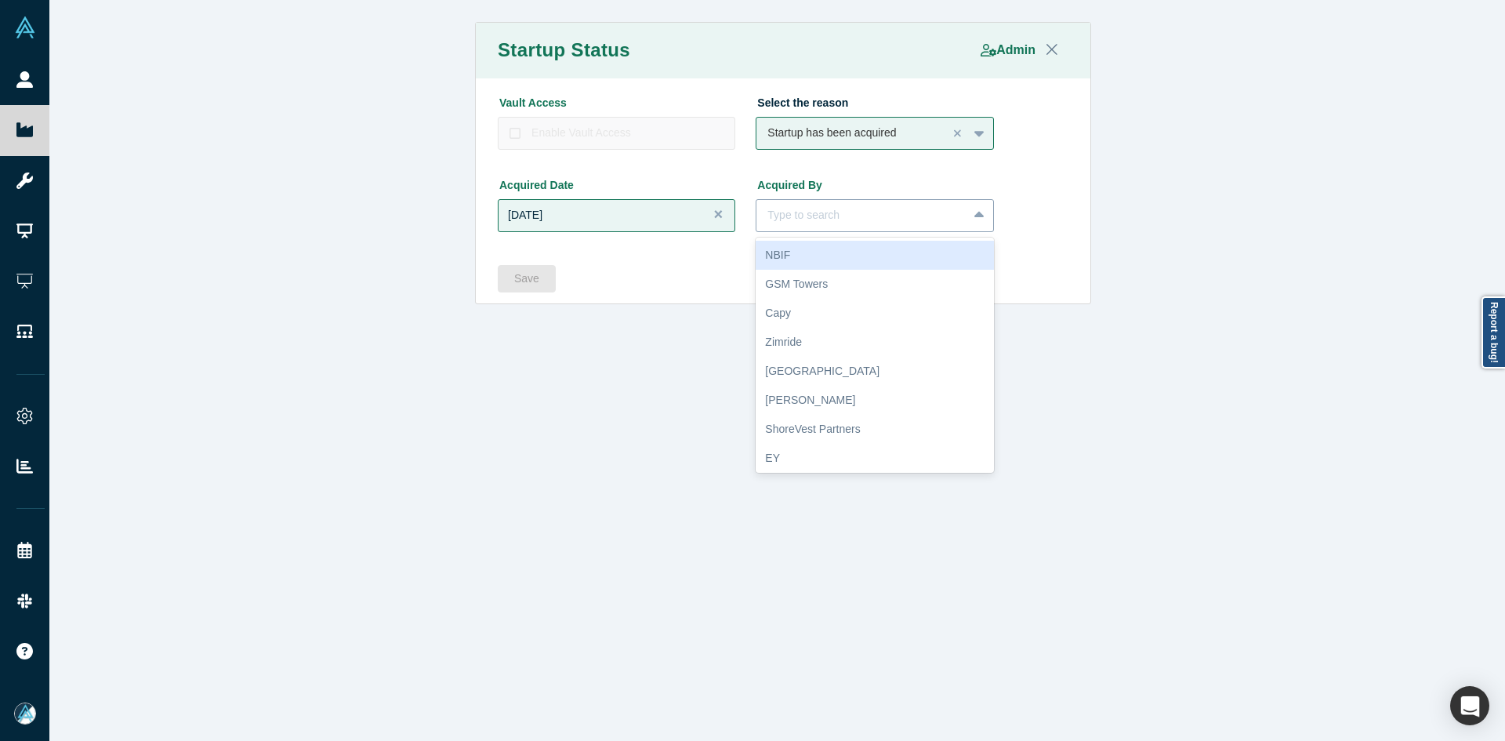
click at [802, 222] on div at bounding box center [862, 215] width 188 height 20
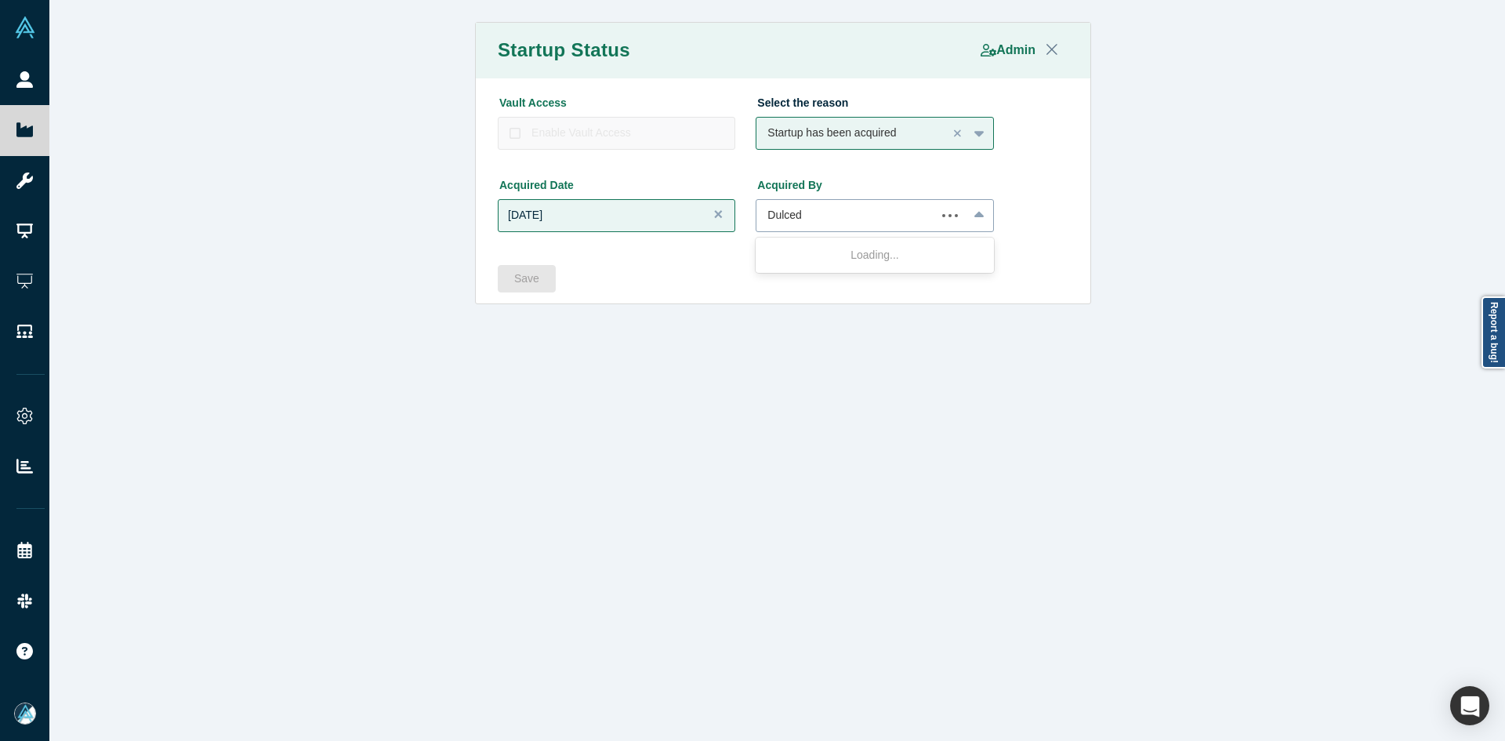
type input "Dulcedo"
click at [829, 284] on div "The Dulcedo Group" at bounding box center [875, 284] width 238 height 29
click at [523, 278] on button "Save" at bounding box center [527, 278] width 58 height 27
